Goal: Task Accomplishment & Management: Manage account settings

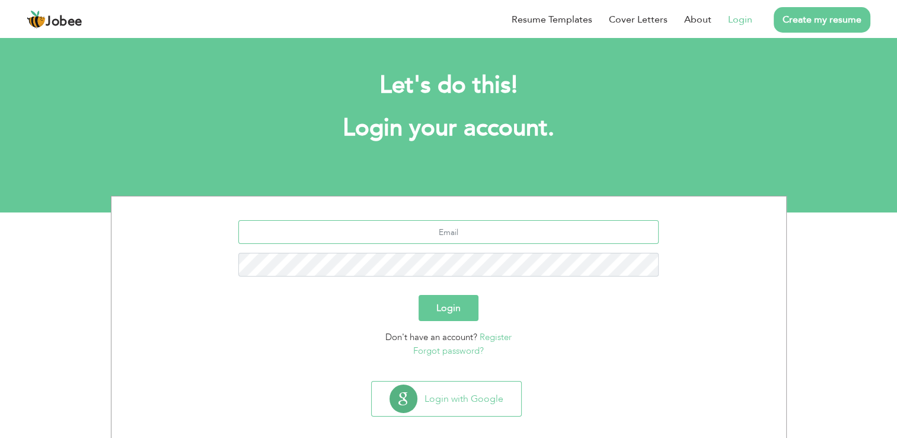
click at [486, 235] on input "text" at bounding box center [448, 232] width 420 height 24
type input "[EMAIL_ADDRESS][DOMAIN_NAME]"
click at [419, 295] on button "Login" at bounding box center [449, 308] width 60 height 26
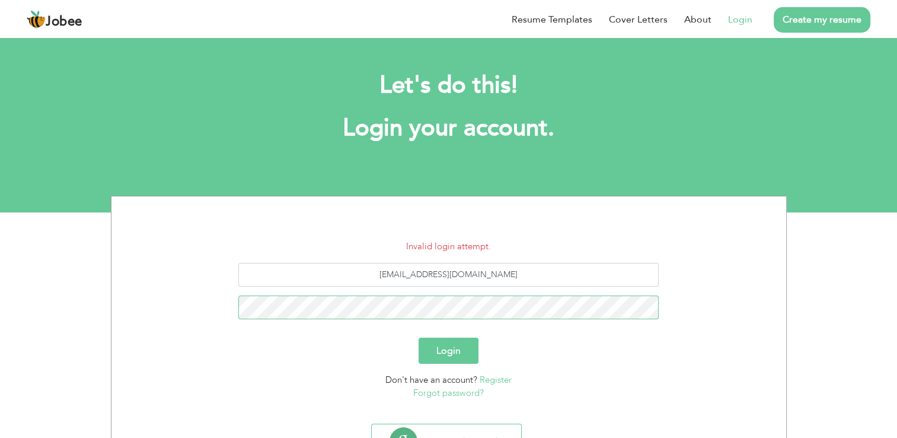
click at [419, 337] on button "Login" at bounding box center [449, 350] width 60 height 26
